Goal: Information Seeking & Learning: Learn about a topic

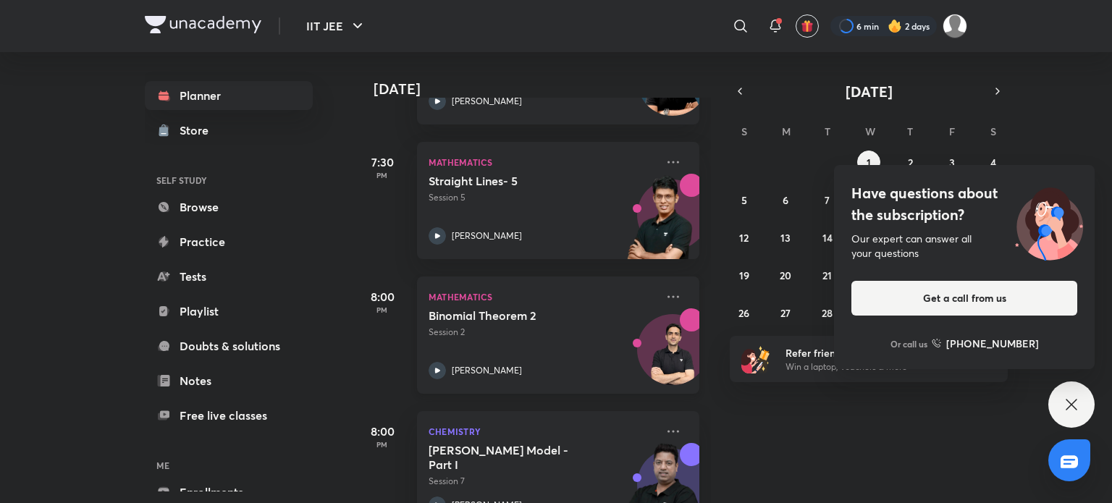
scroll to position [559, 0]
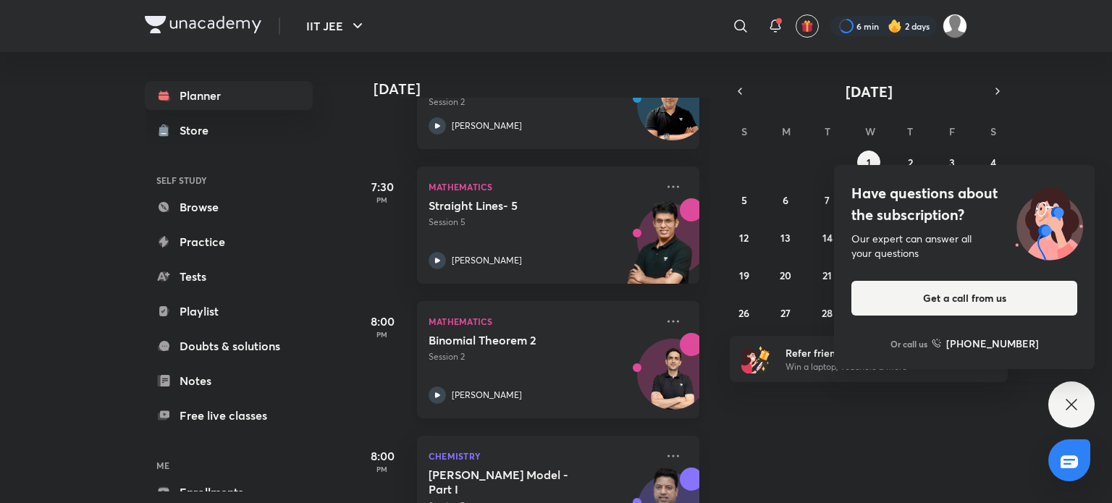
click at [442, 393] on icon at bounding box center [437, 395] width 17 height 17
